Goal: Task Accomplishment & Management: Use online tool/utility

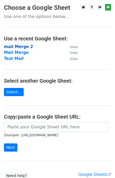
click at [24, 46] on strong "mail Merge 2" at bounding box center [18, 46] width 29 height 5
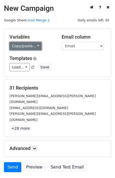
click at [29, 47] on link "Copy/paste..." at bounding box center [25, 46] width 32 height 8
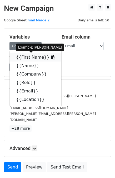
click at [23, 60] on link "{{First Name}}" at bounding box center [36, 57] width 52 height 8
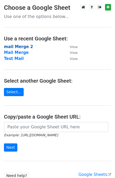
click at [14, 46] on strong "mail Merge 2" at bounding box center [18, 46] width 29 height 5
